Goal: Task Accomplishment & Management: Use online tool/utility

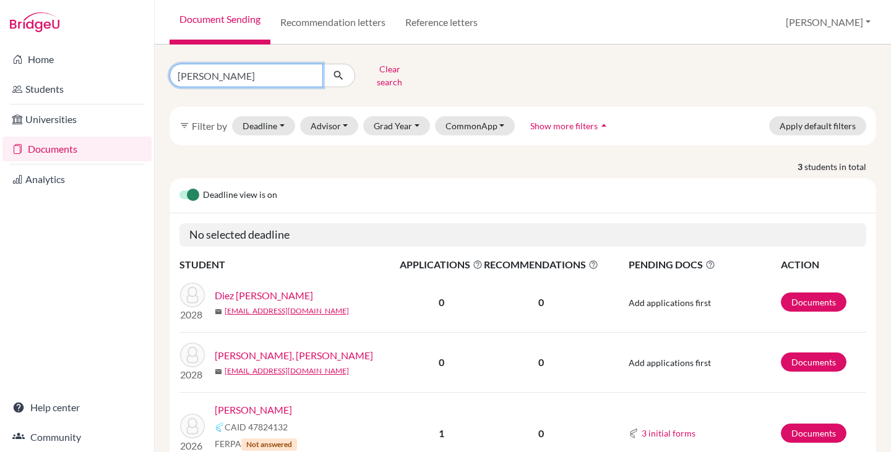
drag, startPoint x: 197, startPoint y: 75, endPoint x: 122, endPoint y: 75, distance: 74.8
click at [122, 75] on div "Home Students Universities Documents Analytics Help center Community Document S…" at bounding box center [445, 226] width 891 height 452
type input "[DEMOGRAPHIC_DATA]"
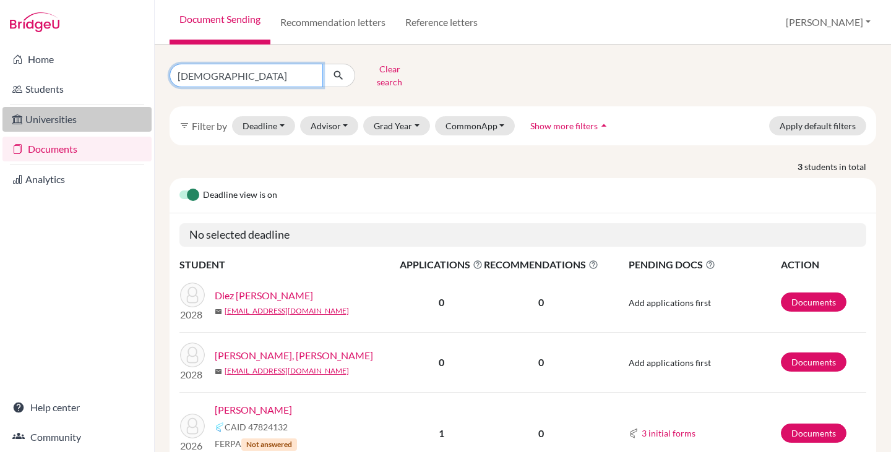
click button "submit" at bounding box center [338, 76] width 33 height 24
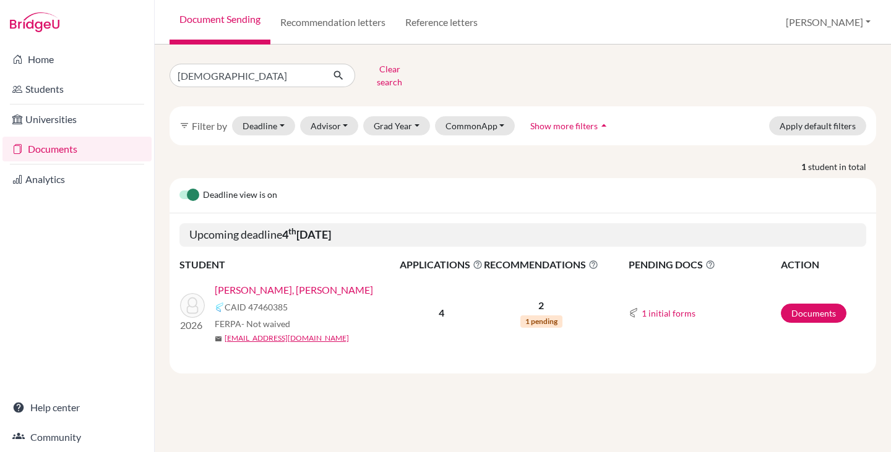
click at [302, 283] on link "[PERSON_NAME], [PERSON_NAME]" at bounding box center [294, 290] width 158 height 15
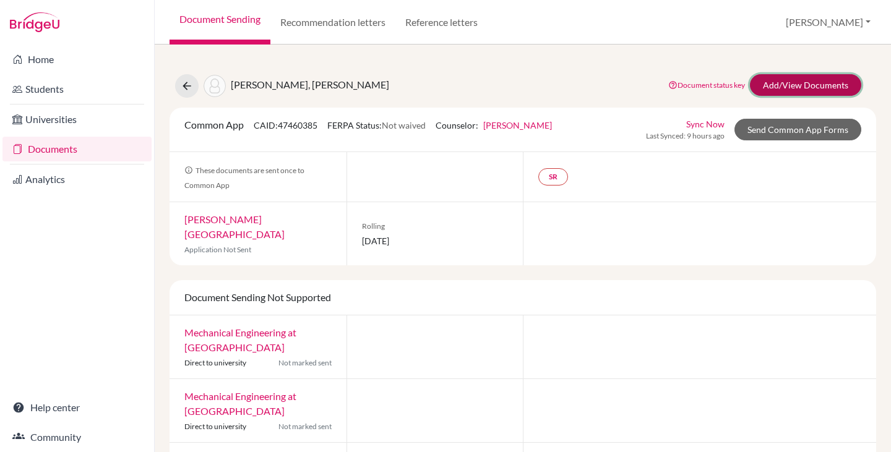
click at [777, 87] on link "Add/View Documents" at bounding box center [805, 85] width 111 height 22
